Goal: Check status: Check status

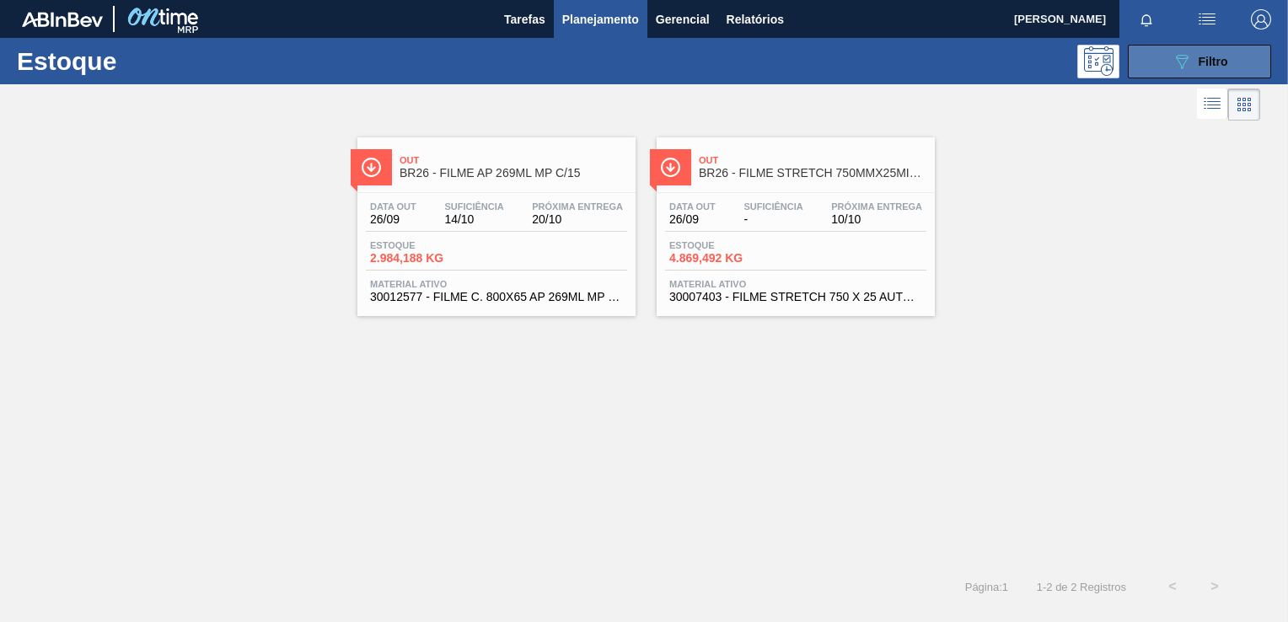
click at [1173, 48] on button "089F7B8B-B2A5-4AFE-B5C0-19BA573D28AC Filtro" at bounding box center [1199, 62] width 143 height 34
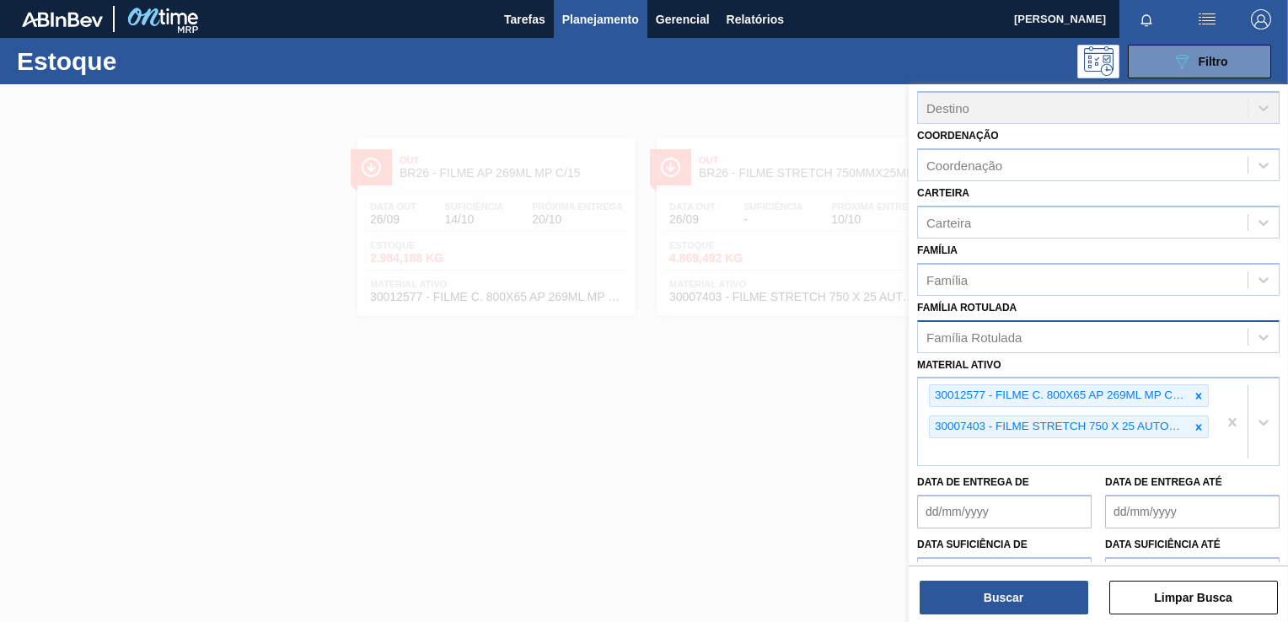
scroll to position [142, 0]
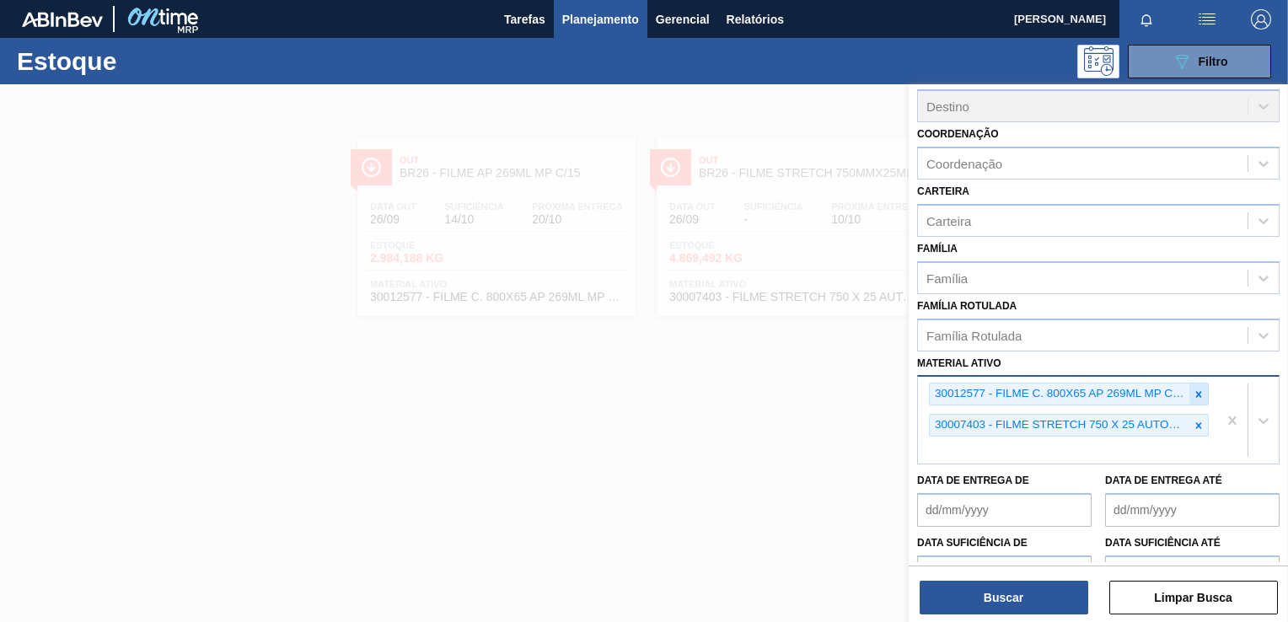
click at [1193, 389] on icon at bounding box center [1199, 395] width 12 height 12
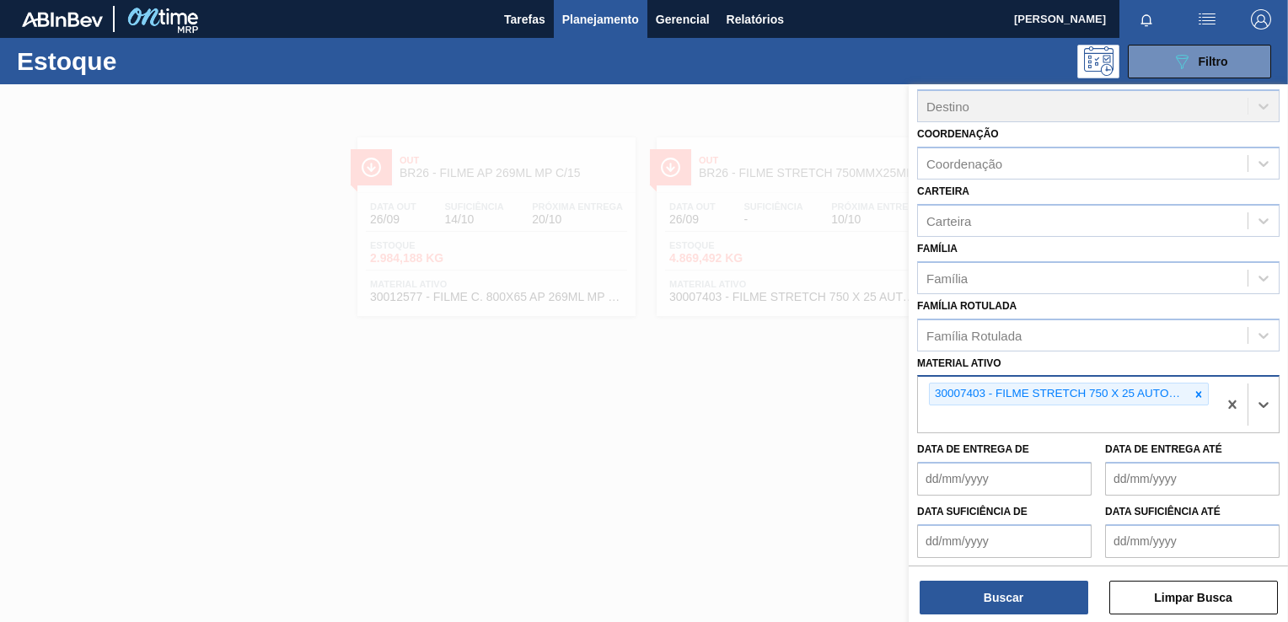
click at [1193, 389] on icon at bounding box center [1199, 395] width 12 height 12
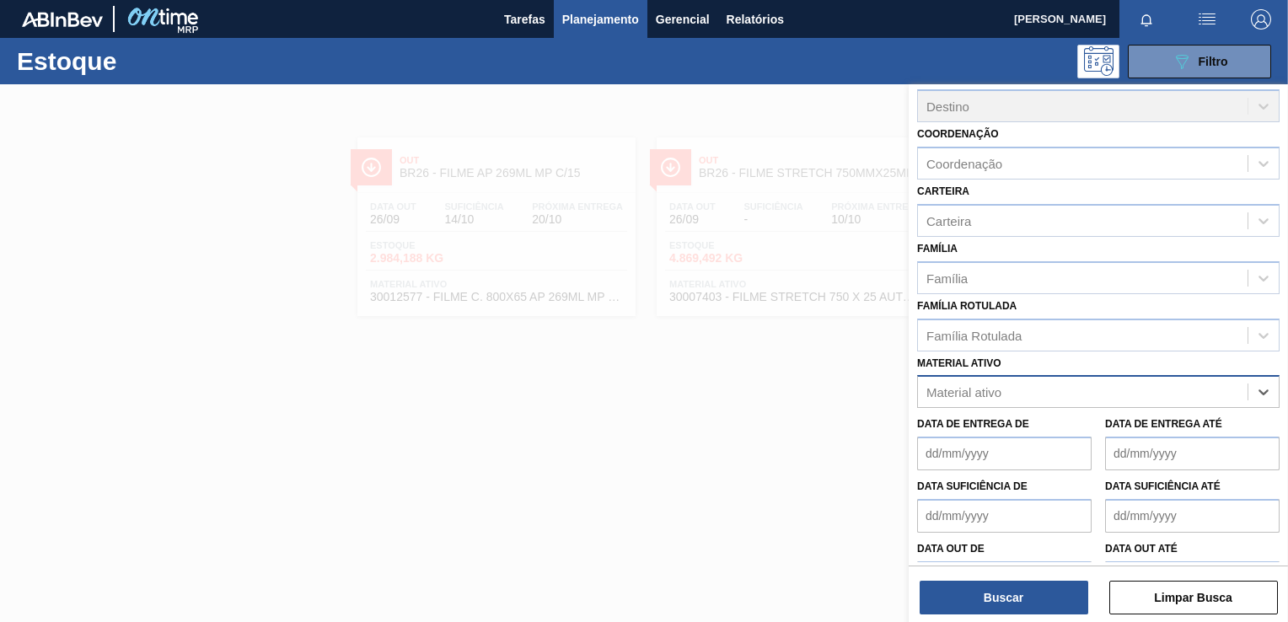
paste ativo "30012600"
type ativo "30012600"
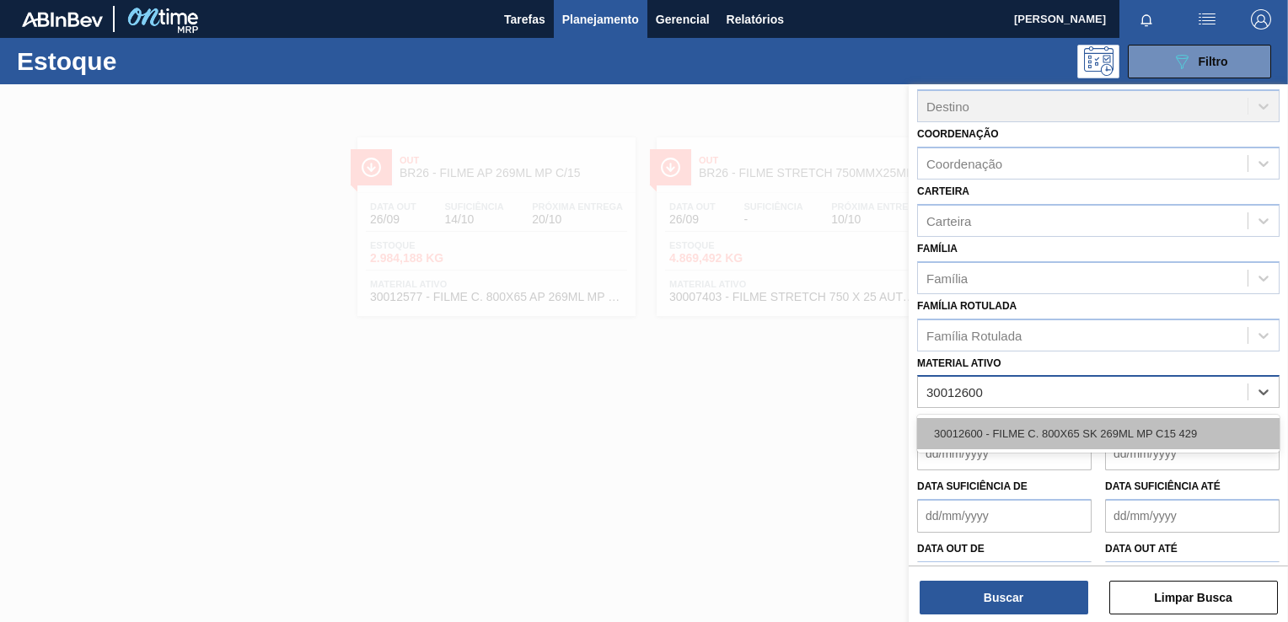
click at [1127, 438] on div "30012600 - FILME C. 800X65 SK 269ML MP C15 429" at bounding box center [1098, 433] width 363 height 31
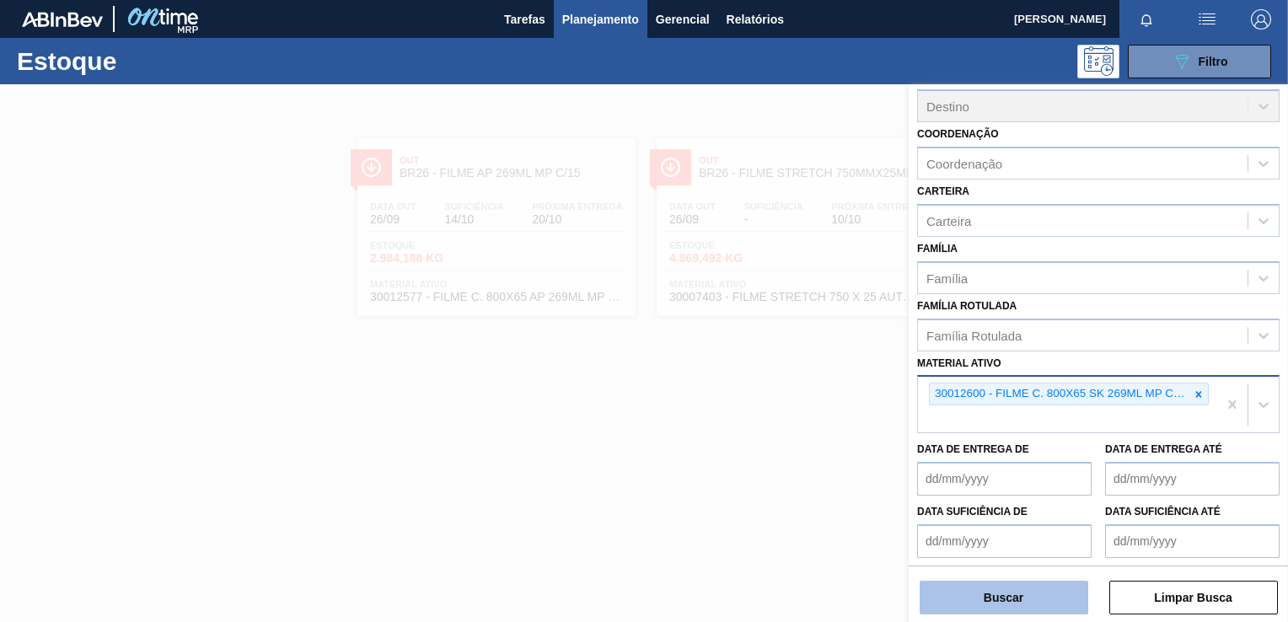
click at [1011, 585] on button "Buscar" at bounding box center [1004, 598] width 169 height 34
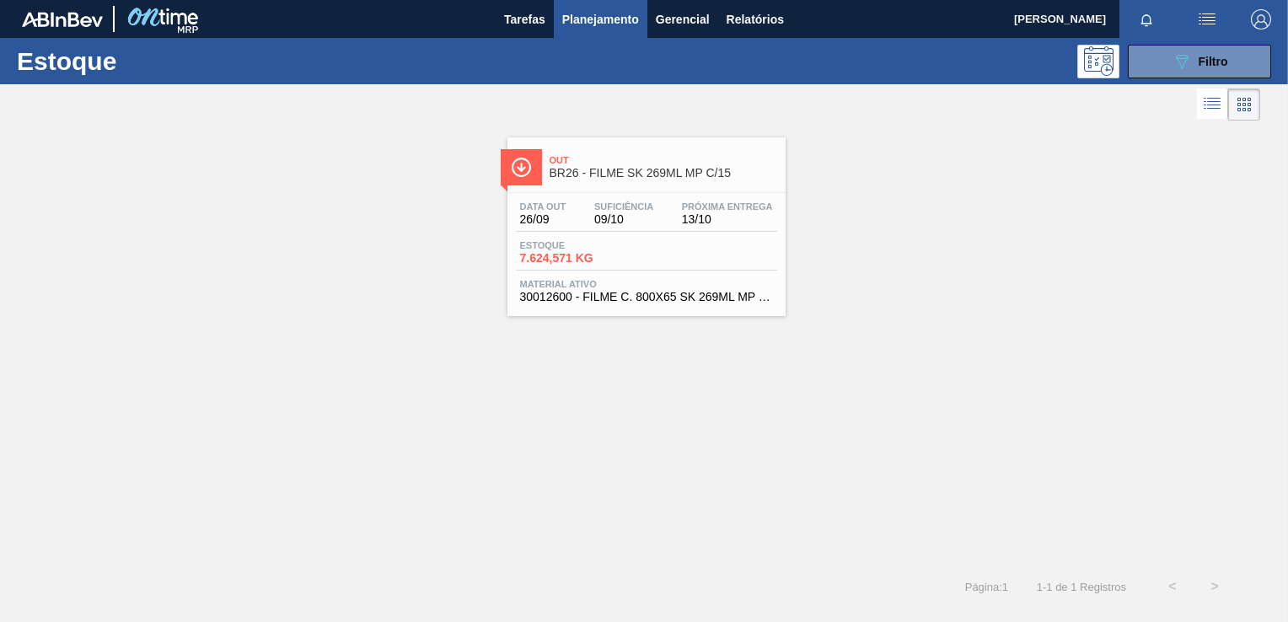
click at [688, 204] on span "Próxima Entrega" at bounding box center [727, 206] width 91 height 10
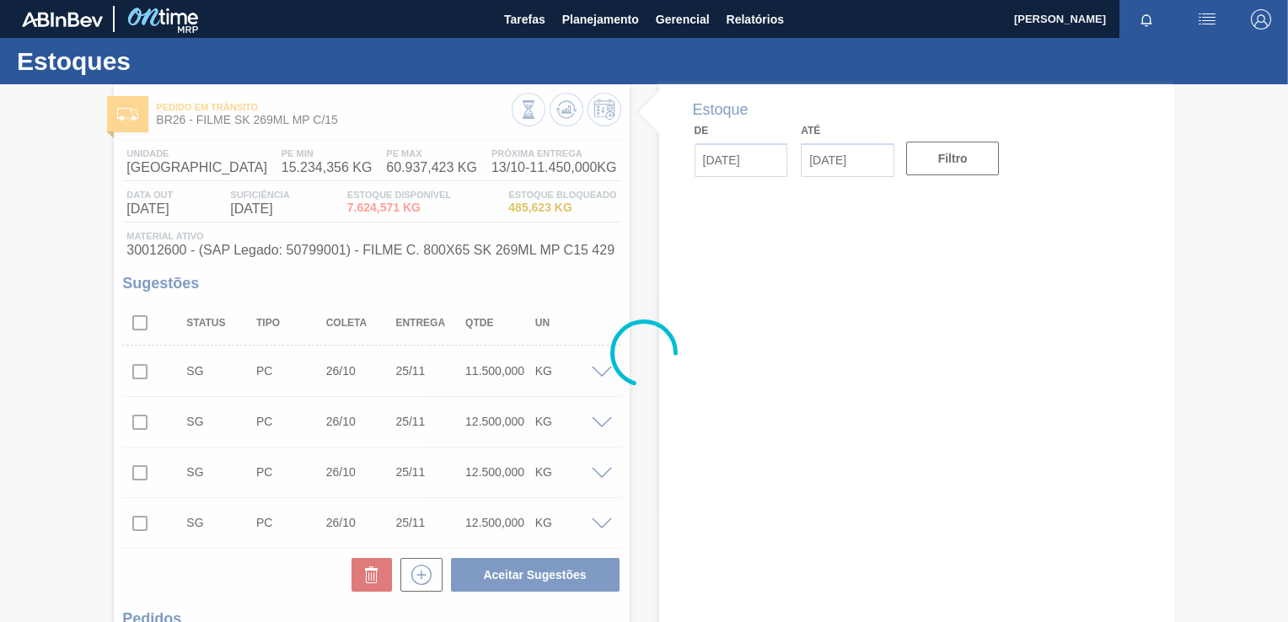
type input "[DATE]"
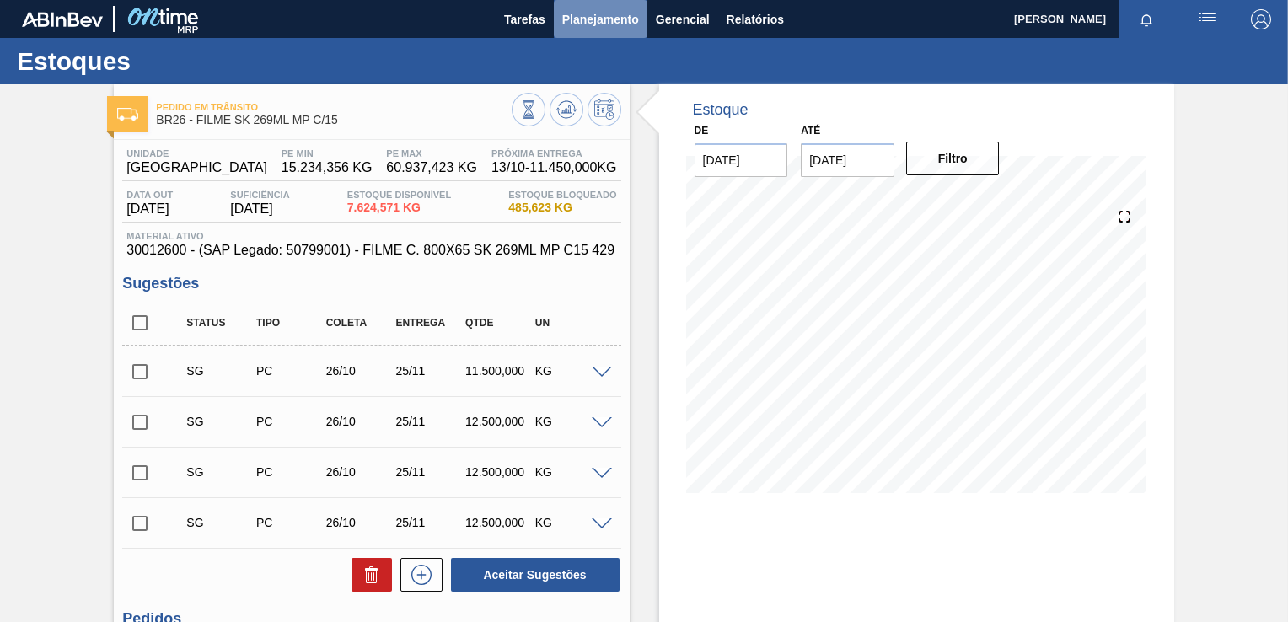
click at [566, 31] on button "Planejamento" at bounding box center [601, 19] width 94 height 38
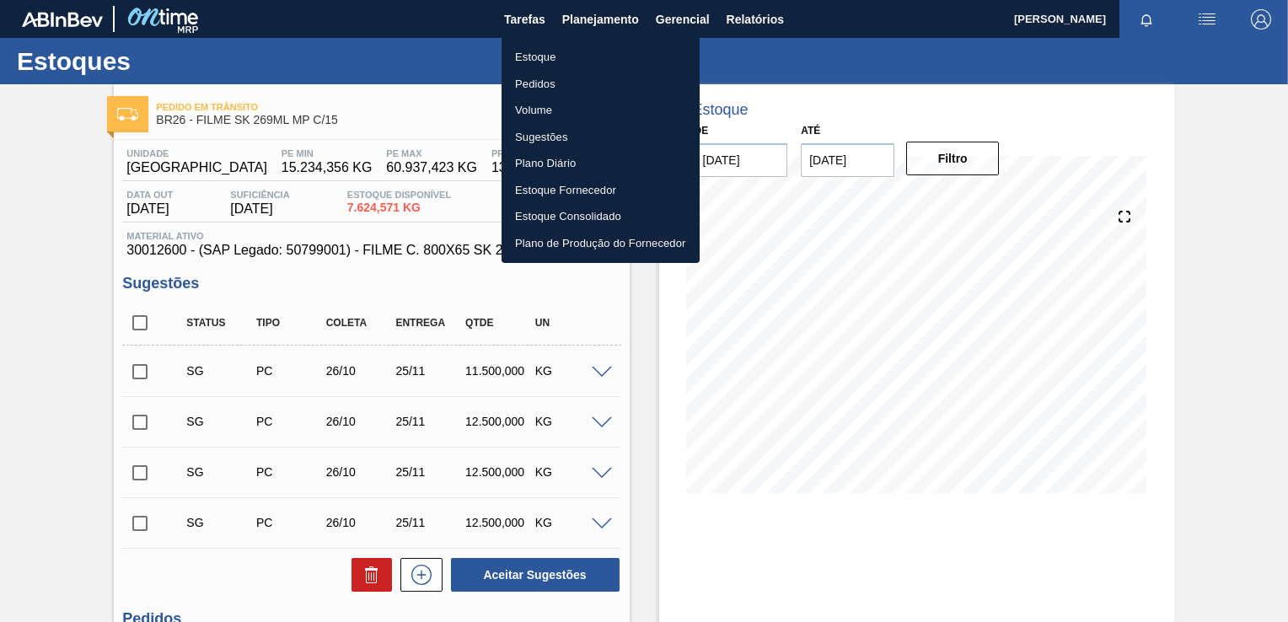
click at [556, 57] on li "Estoque" at bounding box center [601, 57] width 198 height 27
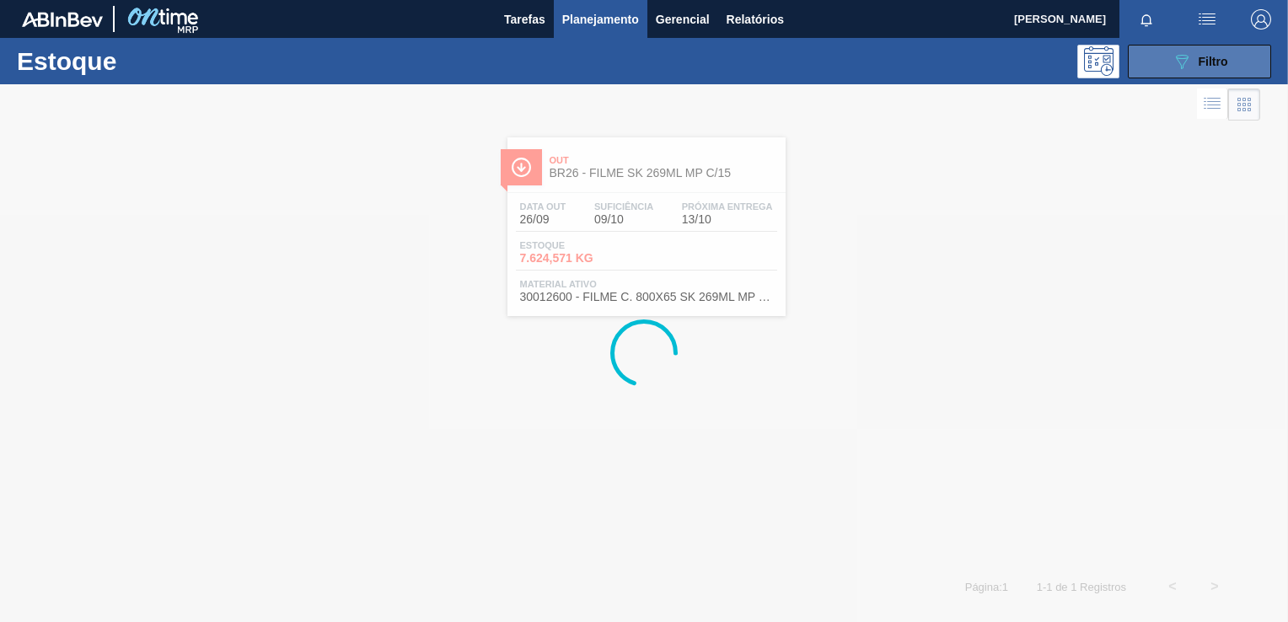
click at [1163, 72] on button "089F7B8B-B2A5-4AFE-B5C0-19BA573D28AC Filtro" at bounding box center [1199, 62] width 143 height 34
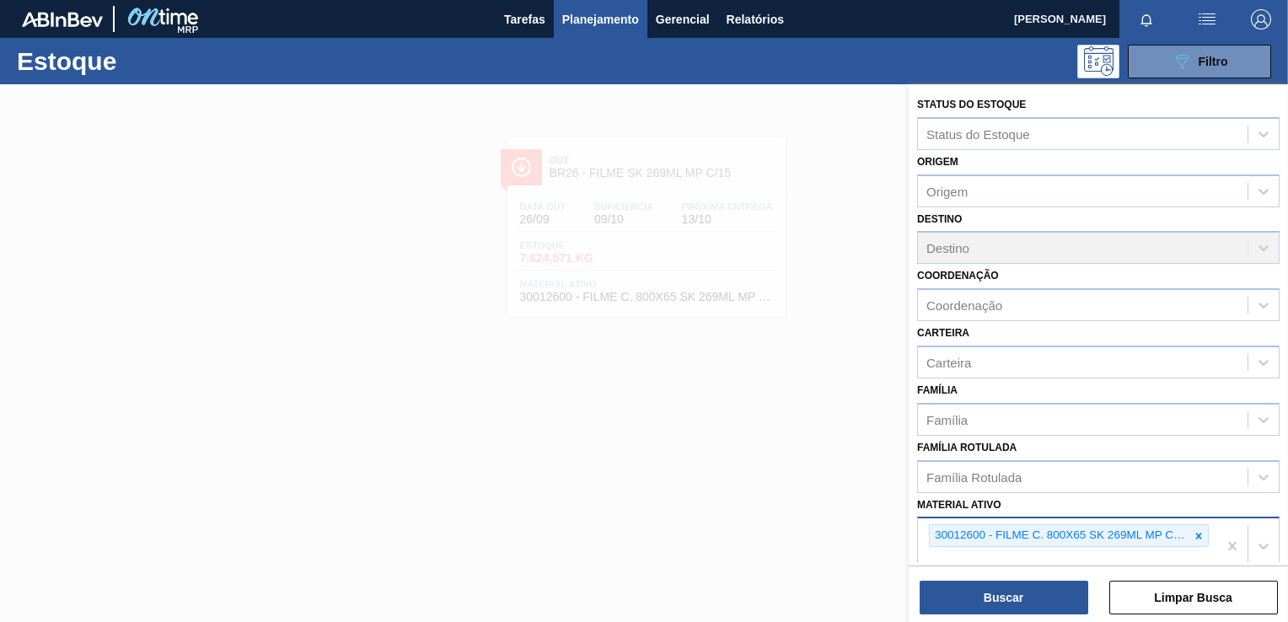
click at [1196, 530] on icon at bounding box center [1199, 536] width 12 height 12
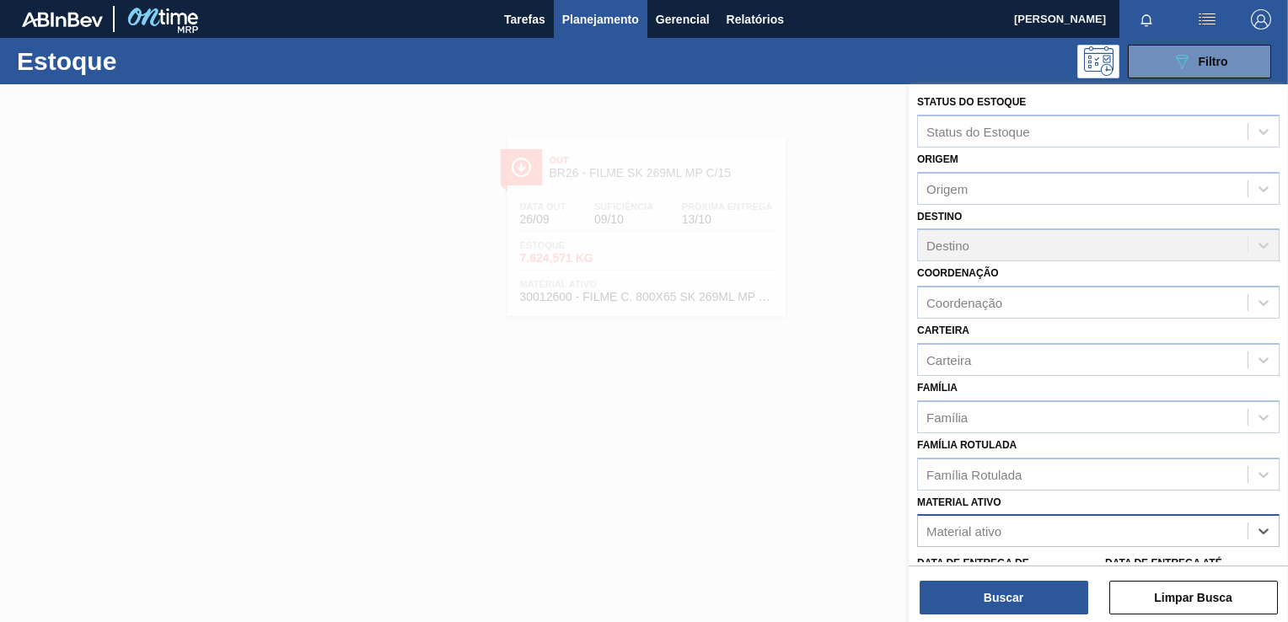
paste ativo "30012583"
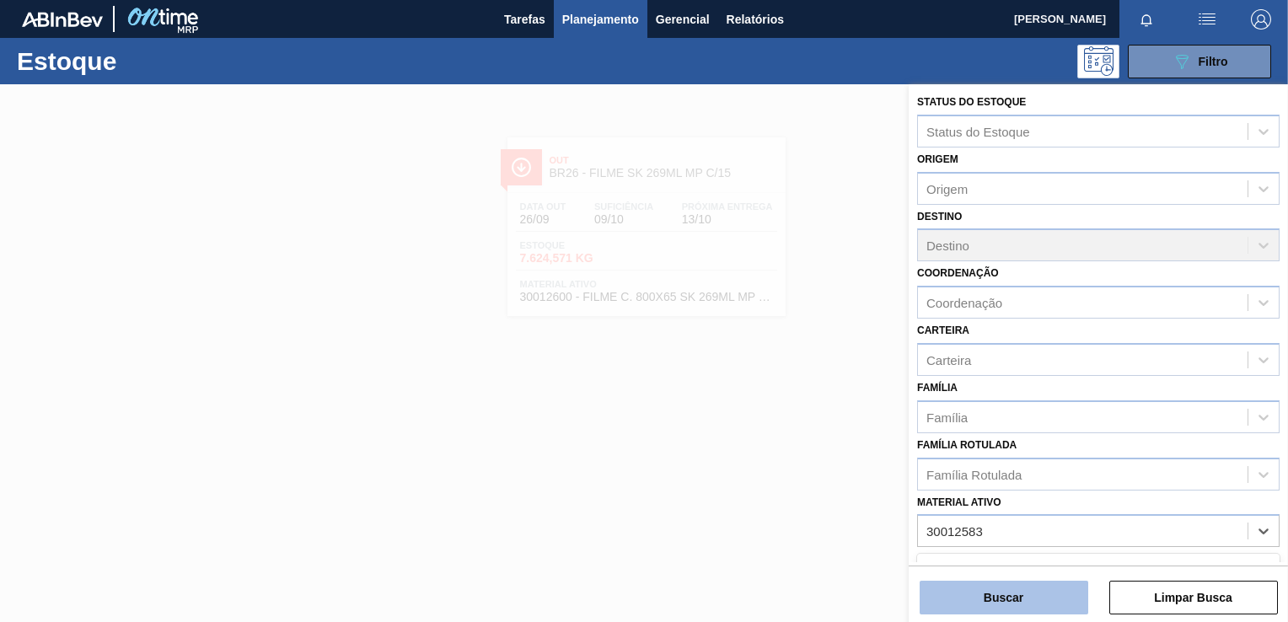
type ativo "30012583"
click at [991, 586] on button "Buscar" at bounding box center [1004, 598] width 169 height 34
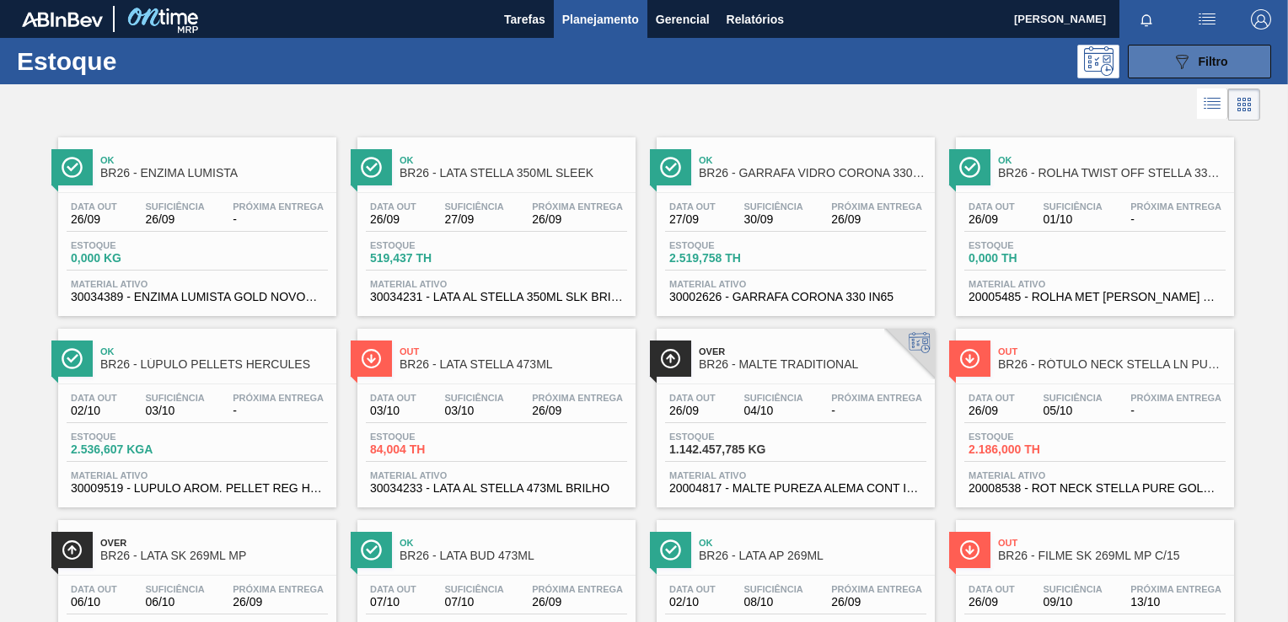
click at [1212, 62] on span "Filtro" at bounding box center [1214, 61] width 30 height 13
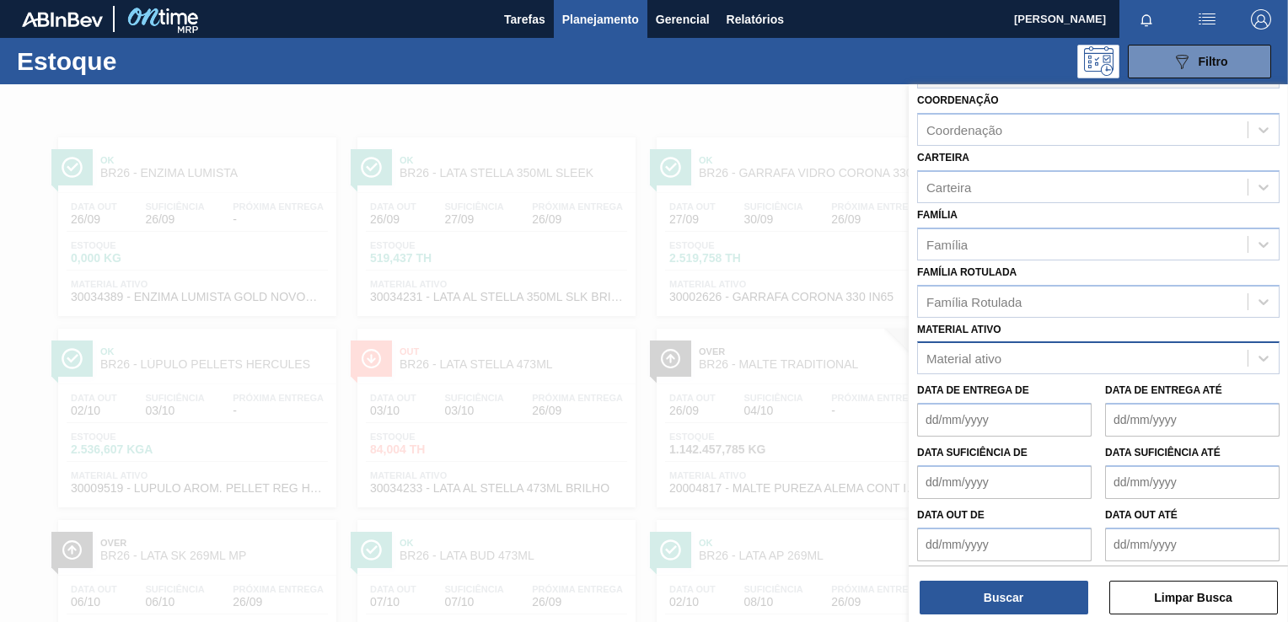
scroll to position [179, 0]
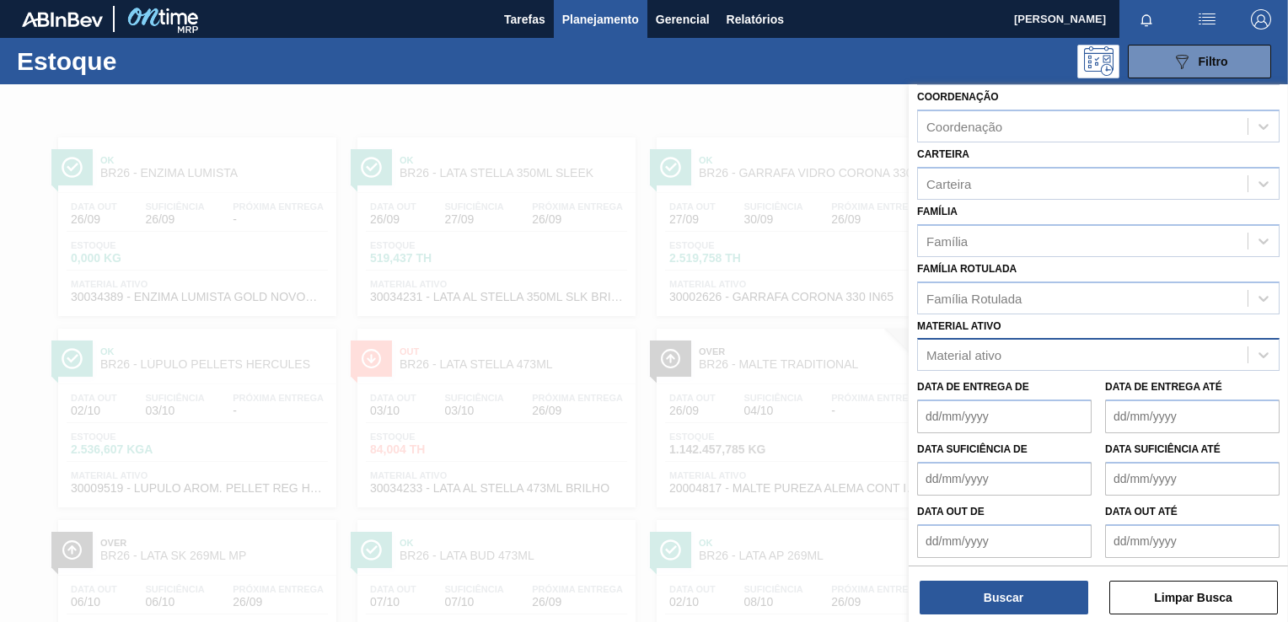
click at [995, 355] on div "Material ativo" at bounding box center [964, 355] width 75 height 14
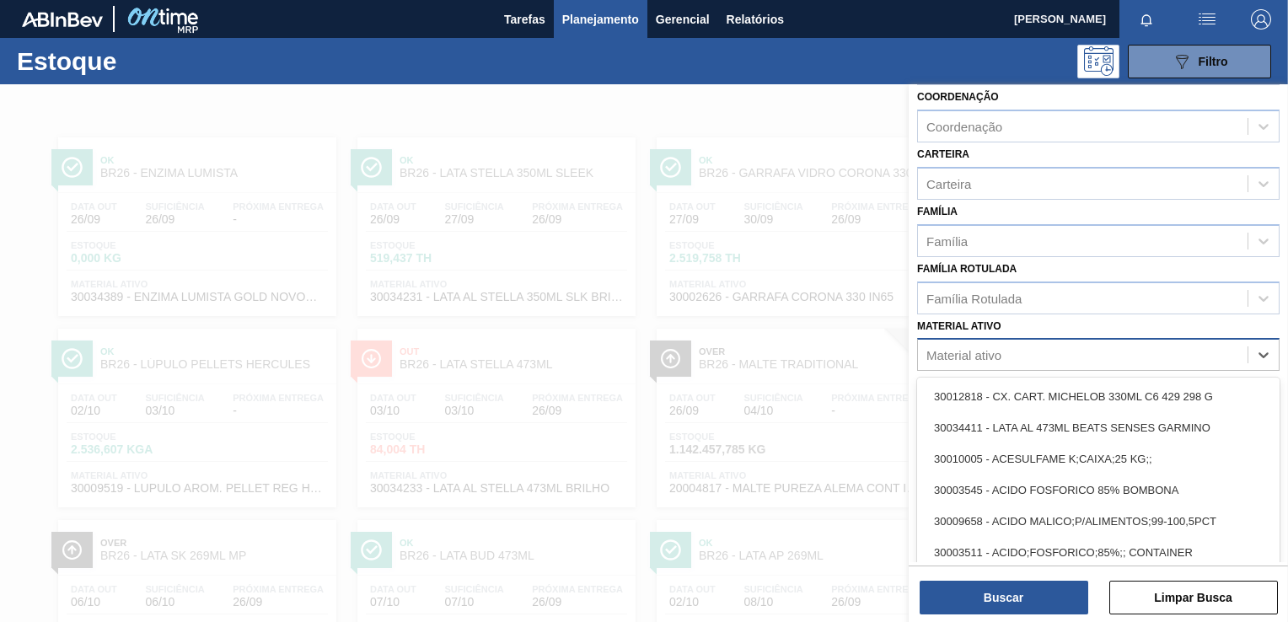
scroll to position [11, 0]
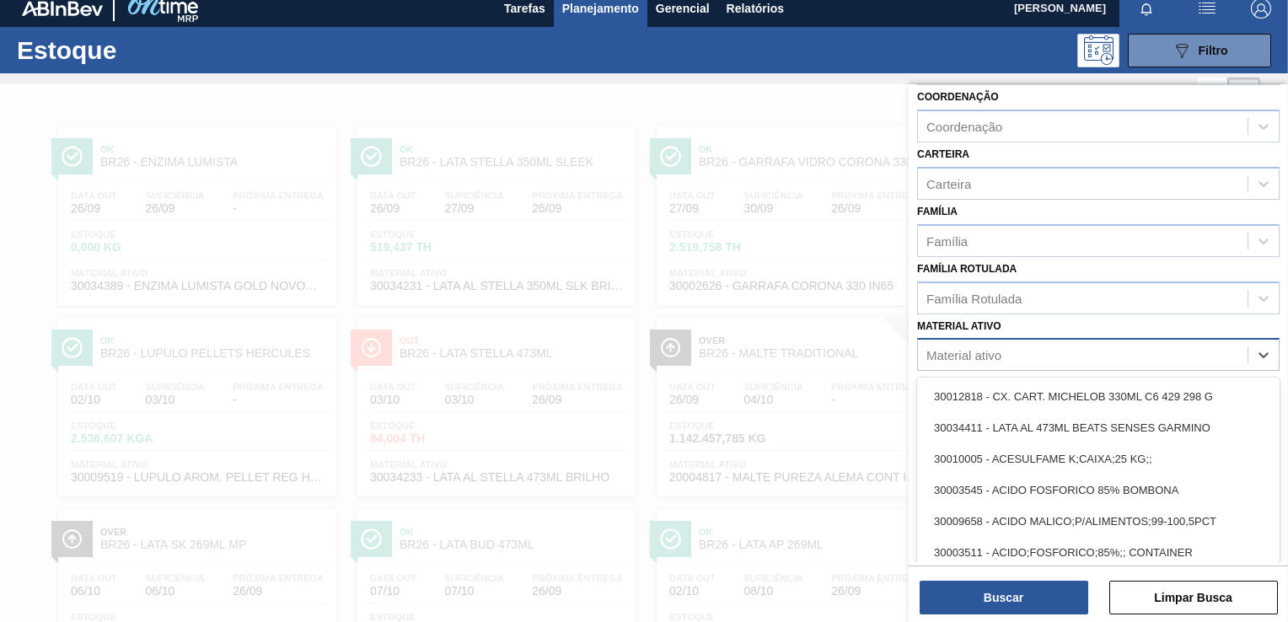
paste ativo "30012583"
type ativo "30012583"
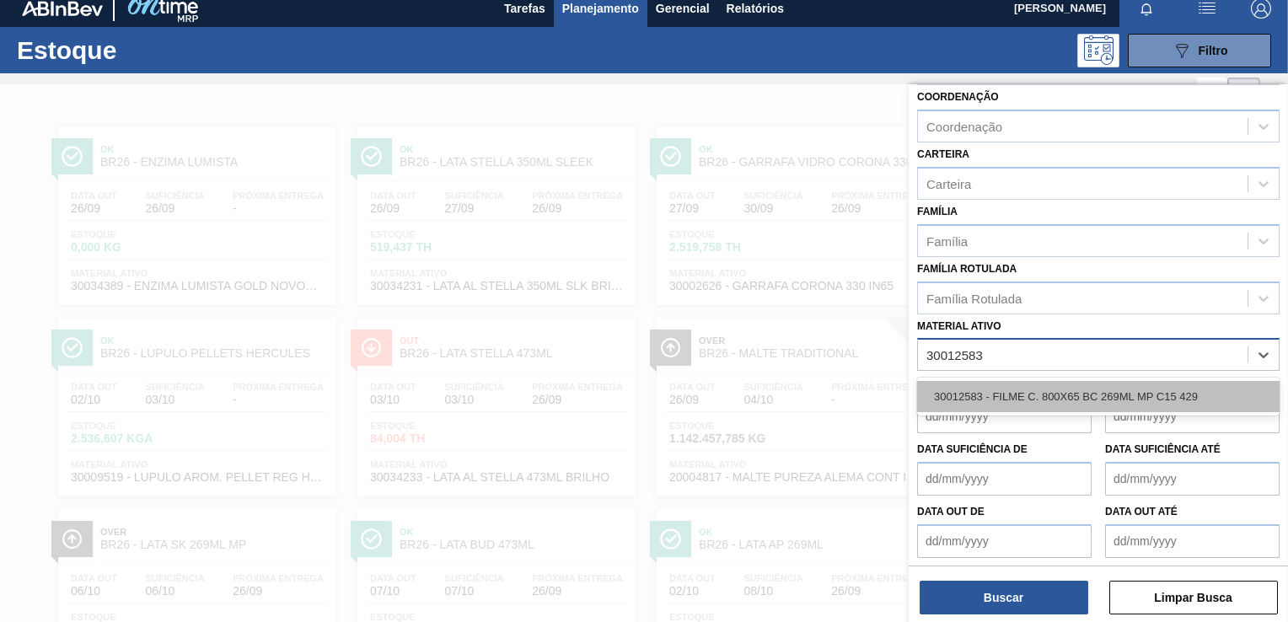
click at [1000, 386] on div "30012583 - FILME C. 800X65 BC 269ML MP C15 429" at bounding box center [1098, 396] width 363 height 31
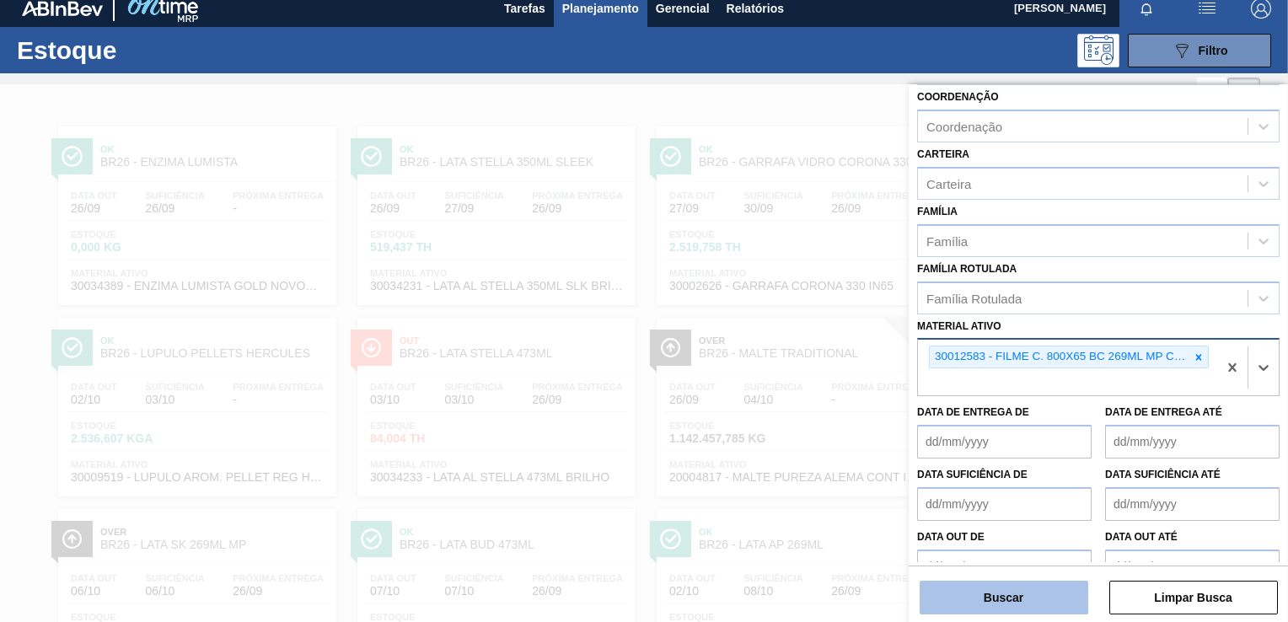
click at [963, 609] on button "Buscar" at bounding box center [1004, 598] width 169 height 34
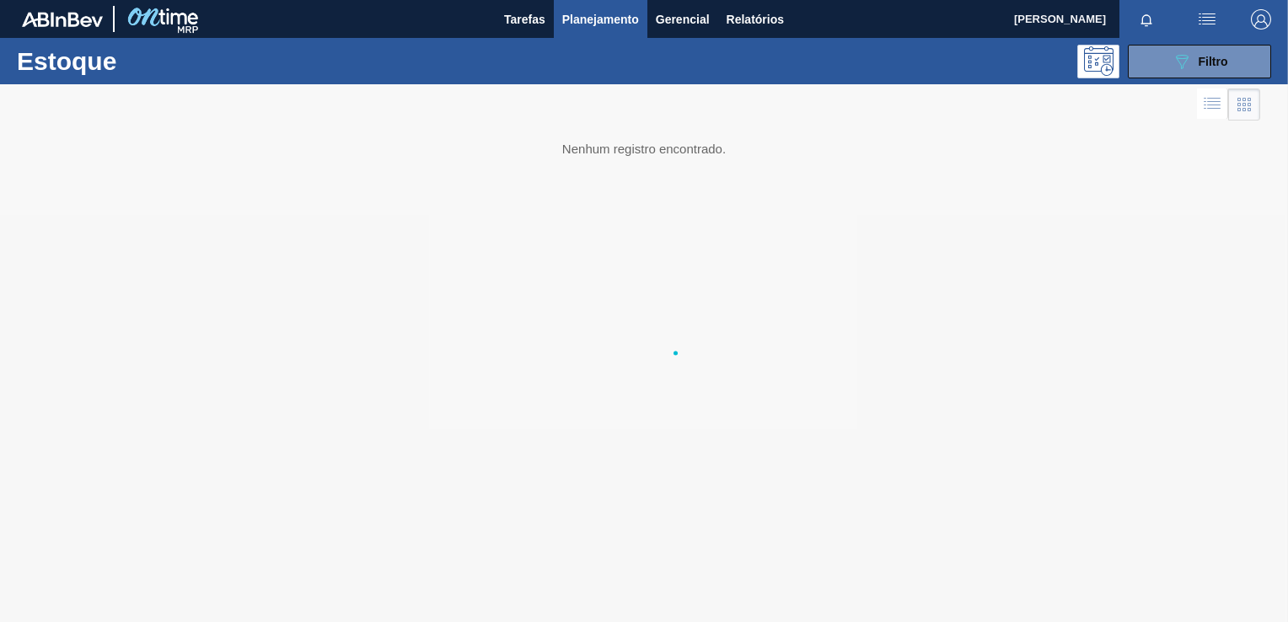
scroll to position [0, 0]
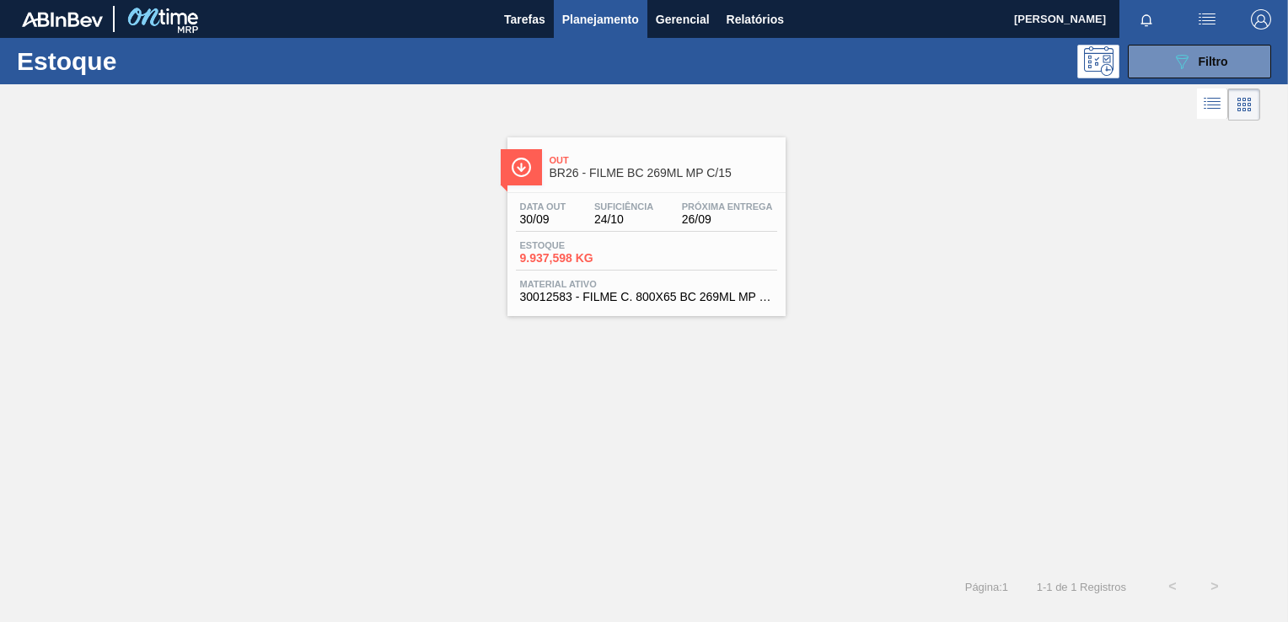
click at [720, 256] on div "Estoque 9.937,598 KG" at bounding box center [646, 255] width 261 height 30
